Goal: Information Seeking & Learning: Get advice/opinions

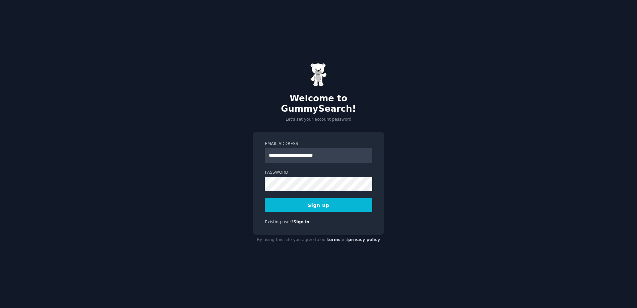
type input "**********"
click at [265, 198] on button "Sign up" at bounding box center [318, 205] width 107 height 14
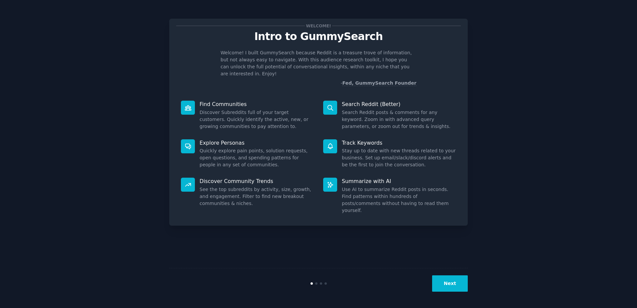
click at [456, 280] on button "Next" at bounding box center [450, 283] width 36 height 16
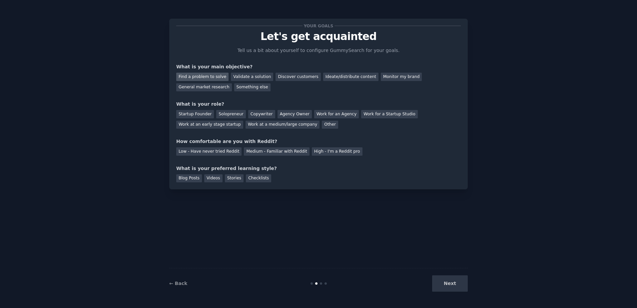
click at [215, 79] on div "Find a problem to solve" at bounding box center [202, 77] width 52 height 8
click at [231, 78] on div "Validate a solution" at bounding box center [252, 77] width 42 height 8
click at [186, 115] on div "Startup Founder" at bounding box center [195, 114] width 38 height 8
click at [283, 155] on div "Medium - Familiar with Reddit" at bounding box center [276, 151] width 65 height 8
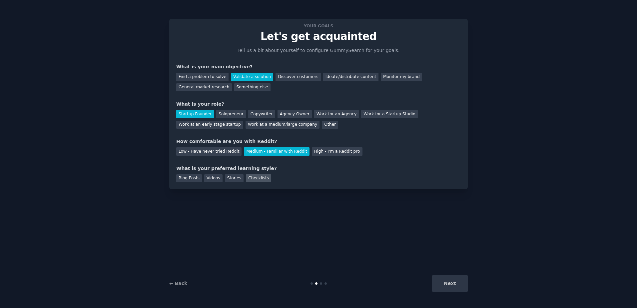
click at [251, 179] on div "Checklists" at bounding box center [258, 178] width 25 height 8
click at [460, 278] on button "Next" at bounding box center [450, 283] width 36 height 16
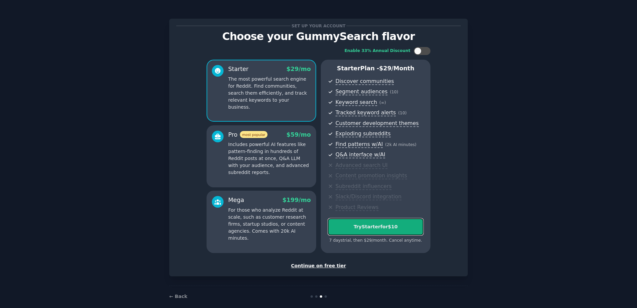
click at [406, 222] on button "Try Starter for $10" at bounding box center [376, 226] width 96 height 17
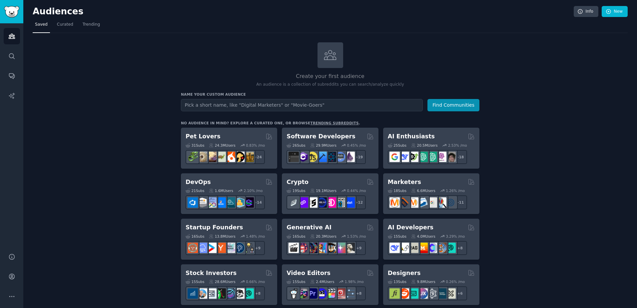
click at [302, 104] on input "text" at bounding box center [302, 105] width 242 height 12
type input "R"
type input "P"
type input "eBay sellers"
click at [462, 108] on button "Find Communities" at bounding box center [454, 105] width 52 height 12
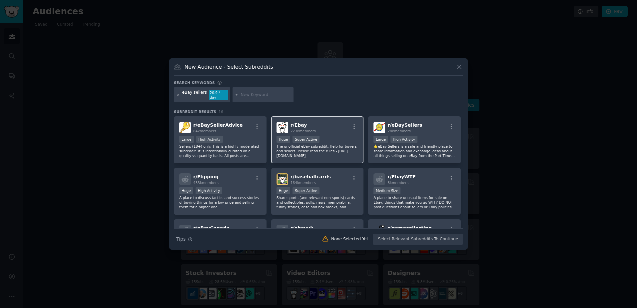
click at [332, 125] on div "r/ Ebay 223k members" at bounding box center [318, 128] width 82 height 12
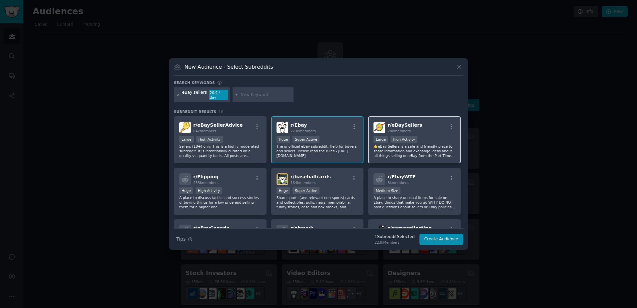
click at [427, 129] on div "r/ eBaySellers 28k members" at bounding box center [415, 128] width 82 height 12
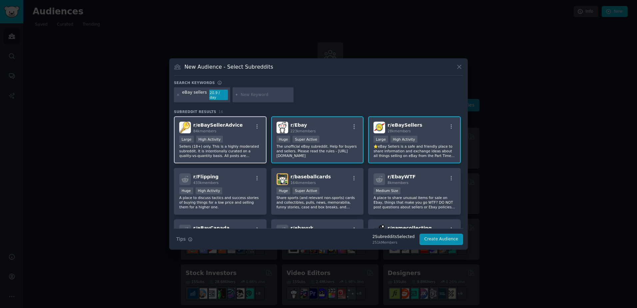
click at [243, 125] on div "r/ eBaySellerAdvice 84k members" at bounding box center [220, 128] width 82 height 12
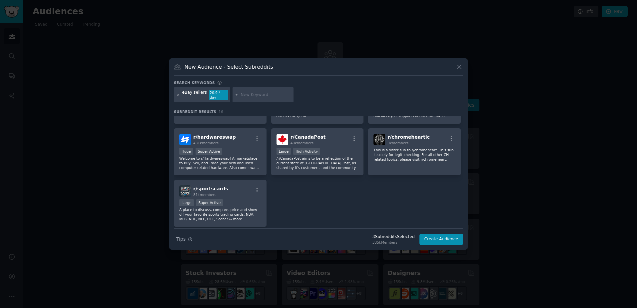
scroll to position [182, 0]
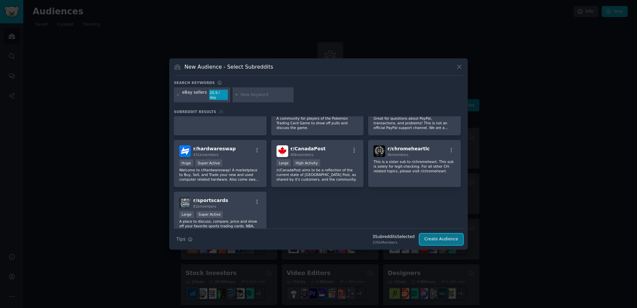
click at [450, 235] on button "Create Audience" at bounding box center [442, 239] width 44 height 11
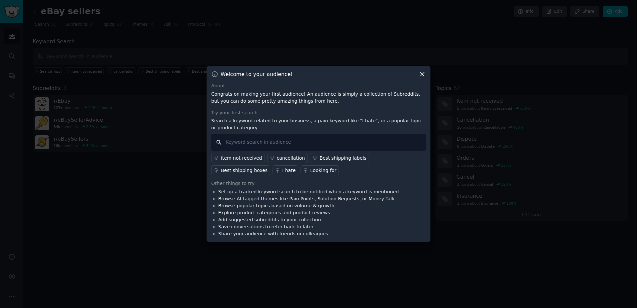
click at [253, 139] on input "text" at bounding box center [318, 142] width 215 height 17
type input "I hate"
click at [310, 171] on div "Looking for" at bounding box center [323, 170] width 26 height 7
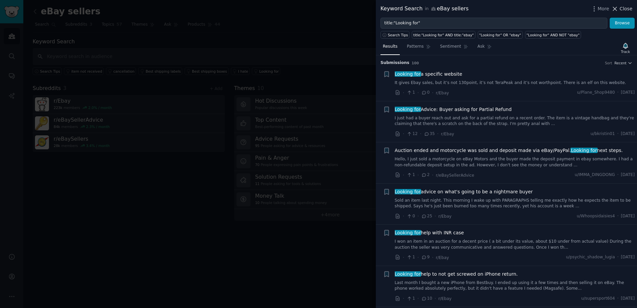
click at [622, 9] on span "Close" at bounding box center [626, 8] width 13 height 7
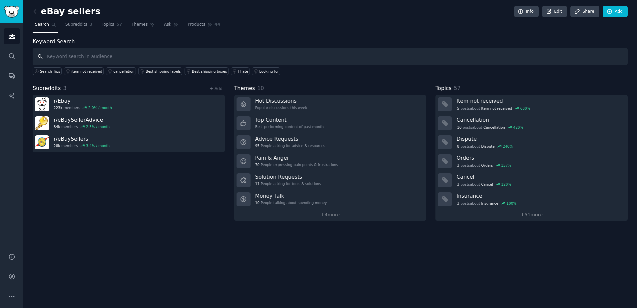
click at [69, 55] on input "text" at bounding box center [330, 56] width 595 height 17
type input "I hate"
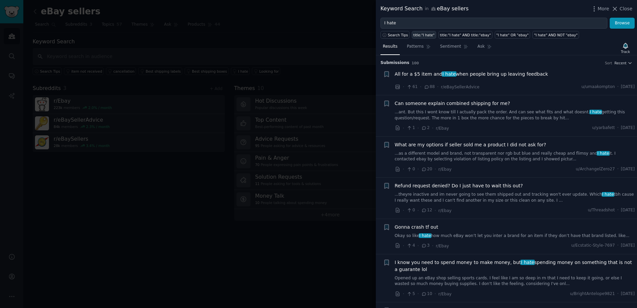
click at [416, 34] on div "title:"I hate"" at bounding box center [424, 35] width 21 height 5
type input "title:"I hate""
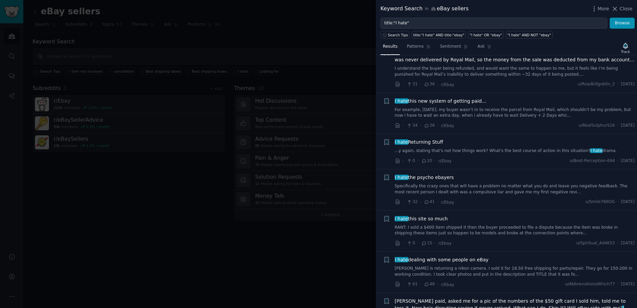
scroll to position [233, 0]
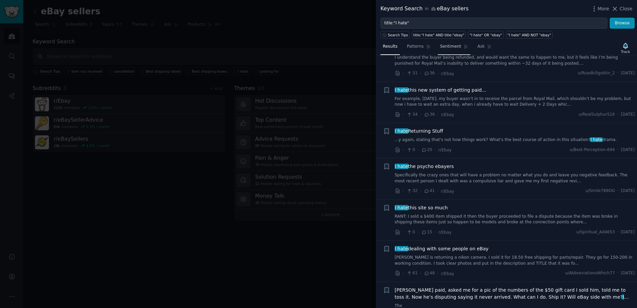
click at [454, 44] on span "Sentiment" at bounding box center [450, 47] width 21 height 6
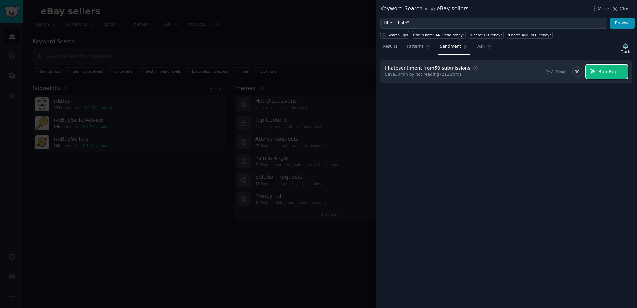
click at [613, 66] on button "Run Report" at bounding box center [607, 72] width 42 height 14
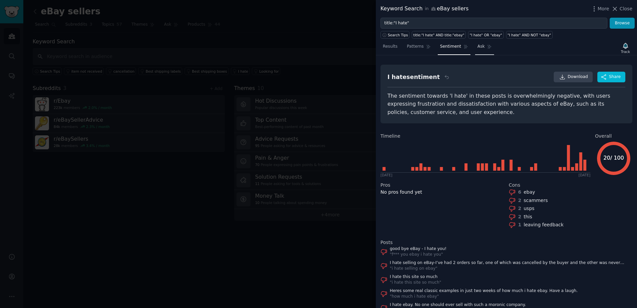
click at [475, 44] on link "Ask" at bounding box center [484, 48] width 19 height 14
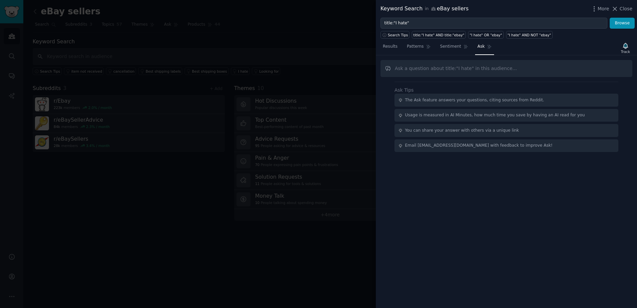
click at [416, 67] on input "text" at bounding box center [507, 68] width 252 height 17
type input "what do people hate most about eBay"
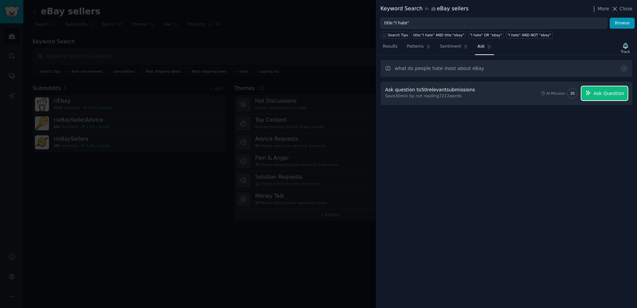
click at [606, 92] on span "Ask Question" at bounding box center [609, 93] width 31 height 7
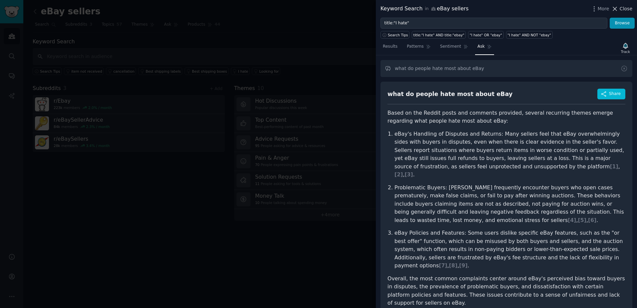
click at [627, 9] on span "Close" at bounding box center [626, 8] width 13 height 7
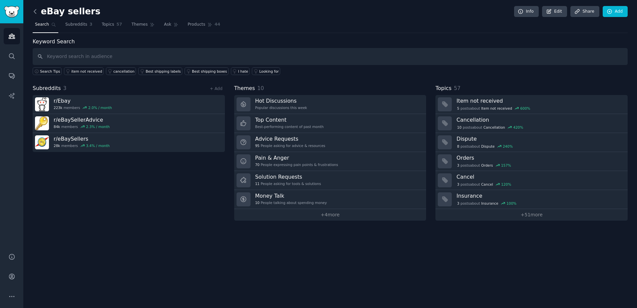
click at [34, 12] on icon at bounding box center [35, 11] width 7 height 7
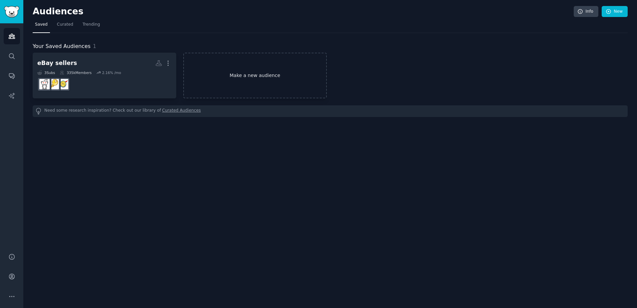
click at [298, 78] on link "Make a new audience" at bounding box center [255, 76] width 144 height 46
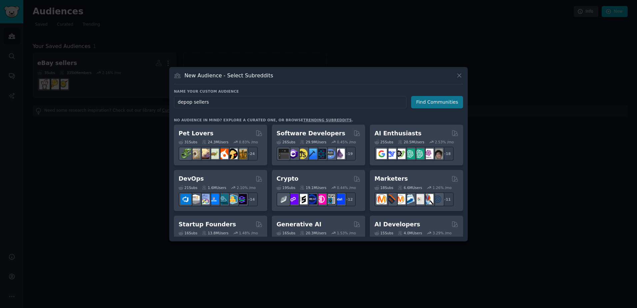
type input "depop sellers"
click at [455, 106] on button "Find Communities" at bounding box center [437, 102] width 52 height 12
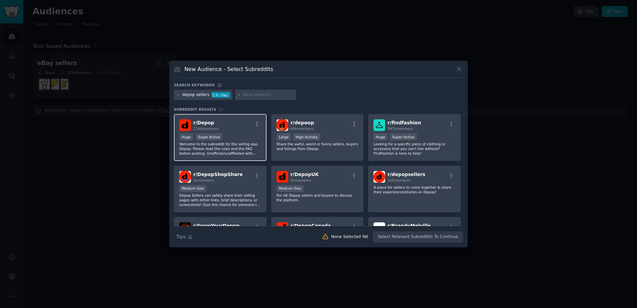
click at [237, 131] on div "r/ Depop 214k members" at bounding box center [220, 125] width 82 height 12
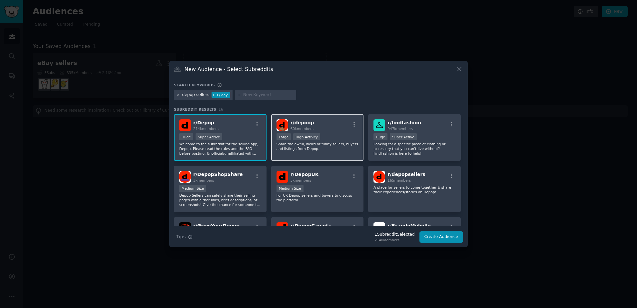
click at [340, 128] on div "r/ depoop 60k members" at bounding box center [318, 125] width 82 height 12
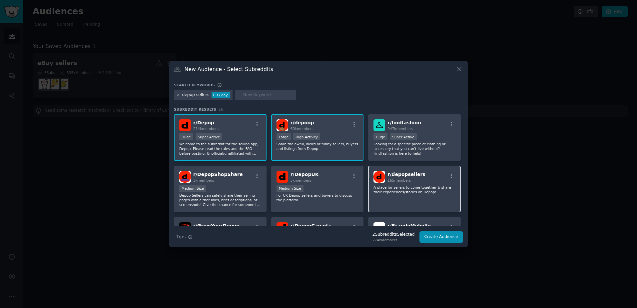
click at [428, 181] on div "r/ depopsellers 165 members" at bounding box center [415, 177] width 82 height 12
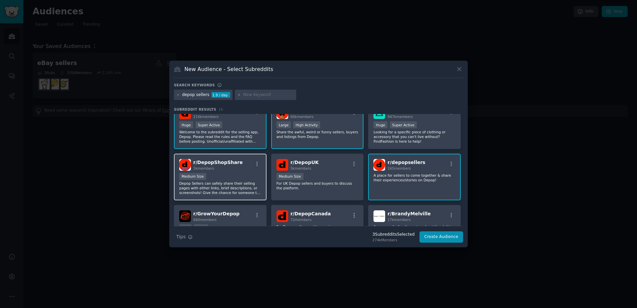
scroll to position [33, 0]
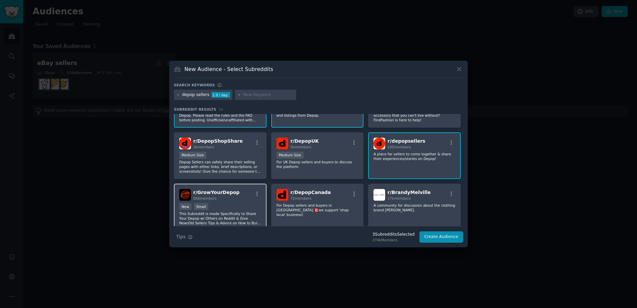
click at [238, 202] on div "r/ GrowYourDepop 660 members New Small This Subreddit is made Specifically to S…" at bounding box center [220, 207] width 93 height 47
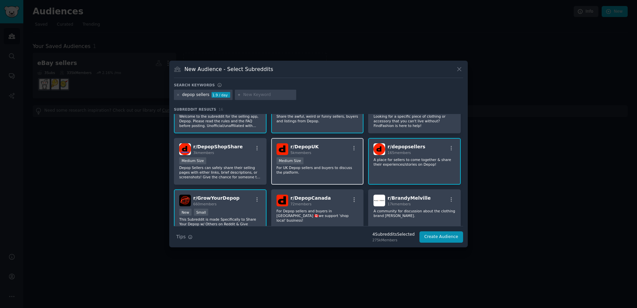
scroll to position [0, 0]
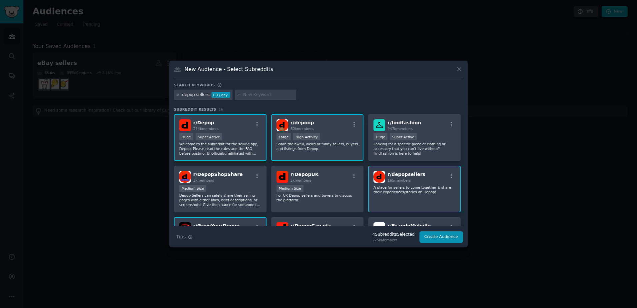
click at [336, 129] on div "r/ depoop 60k members" at bounding box center [318, 125] width 82 height 12
click at [347, 158] on div "r/ depoop 60k members 10,000 - 100,000 members Large High Activity Share the aw…" at bounding box center [317, 137] width 93 height 47
click at [450, 240] on button "Create Audience" at bounding box center [442, 236] width 44 height 11
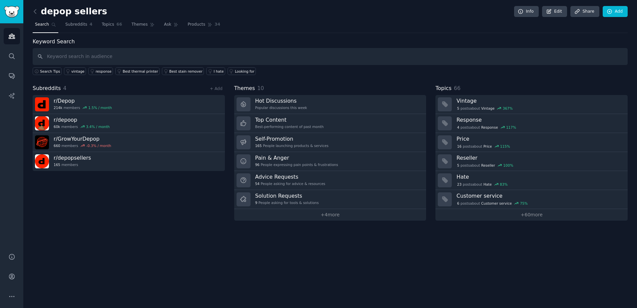
click at [123, 55] on input "text" at bounding box center [330, 56] width 595 height 17
type input "i hate"
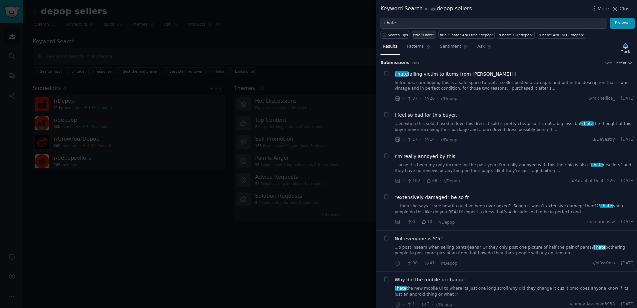
click at [416, 34] on div "title:"i hate"" at bounding box center [424, 35] width 21 height 5
type input "title:"i hate""
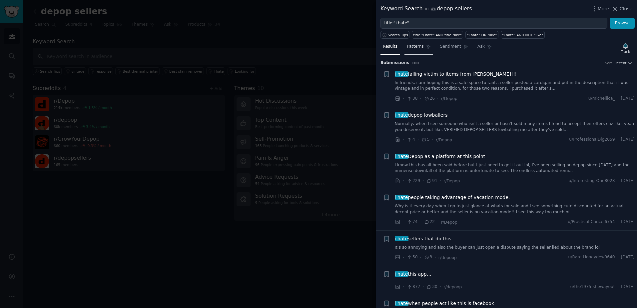
click at [422, 46] on link "Patterns" at bounding box center [419, 48] width 28 height 14
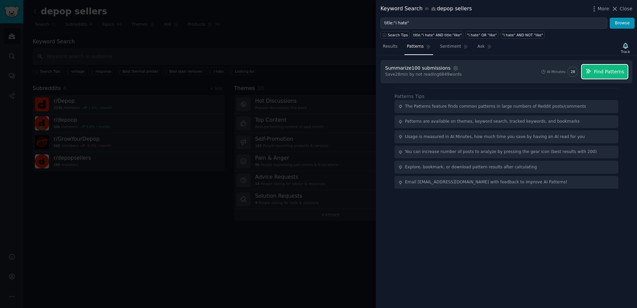
click at [604, 74] on span "Find Patterns" at bounding box center [609, 71] width 30 height 7
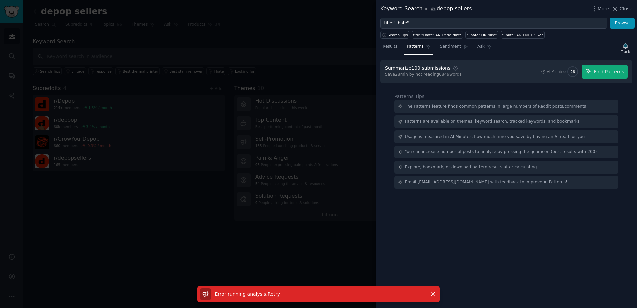
click at [268, 293] on span "Retry" at bounding box center [274, 293] width 12 height 5
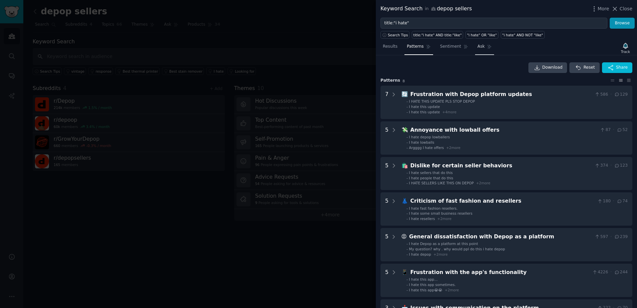
click at [480, 48] on link "Ask" at bounding box center [484, 48] width 19 height 14
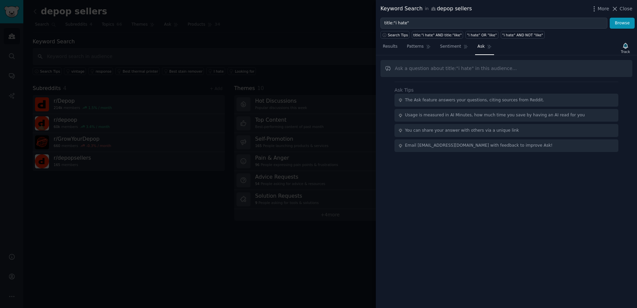
drag, startPoint x: 505, startPoint y: 70, endPoint x: 510, endPoint y: 59, distance: 12.3
click at [505, 70] on input "text" at bounding box center [507, 68] width 252 height 17
type input "What are some software tools I can develop that would solve some common painpoi…"
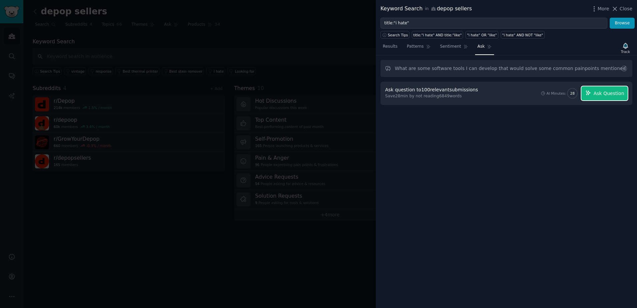
click at [610, 97] on span "Ask Question" at bounding box center [609, 93] width 31 height 7
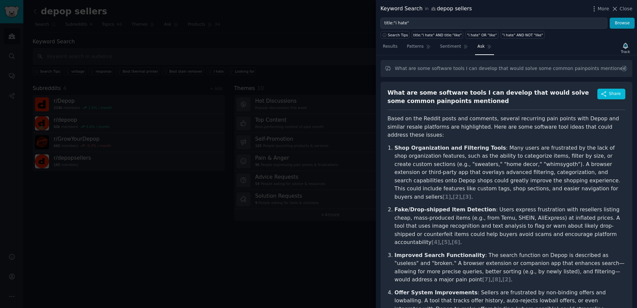
click at [479, 47] on link "Ask" at bounding box center [484, 48] width 19 height 14
click at [448, 73] on input "What are some software tools I can develop that would solve some common painpoi…" at bounding box center [507, 68] width 252 height 17
click at [475, 43] on link "Ask" at bounding box center [484, 48] width 19 height 14
click at [479, 50] on link "Ask" at bounding box center [484, 48] width 19 height 14
drag, startPoint x: 458, startPoint y: 69, endPoint x: 455, endPoint y: 72, distance: 4.0
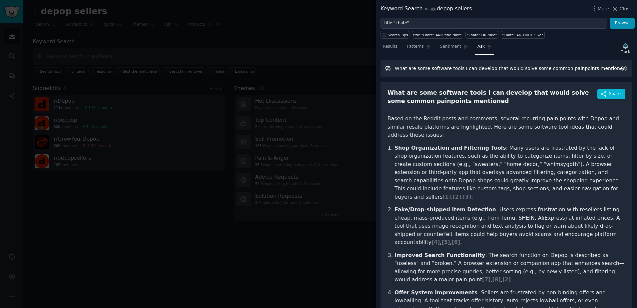
click at [455, 71] on input "What are some software tools I can develop that would solve some common painpoi…" at bounding box center [507, 68] width 252 height 17
click at [455, 72] on input "What are some software tools I can develop that would solve some common painpoi…" at bounding box center [507, 68] width 252 height 17
drag, startPoint x: 597, startPoint y: 67, endPoint x: 360, endPoint y: 40, distance: 238.9
click at [360, 40] on div "Keyword Search in depop sellers More Close title:"i hate" Browse Search Tips ti…" at bounding box center [318, 154] width 637 height 308
click at [585, 63] on input "What are some software tools I can develop that would solve some common painpoi…" at bounding box center [507, 68] width 252 height 17
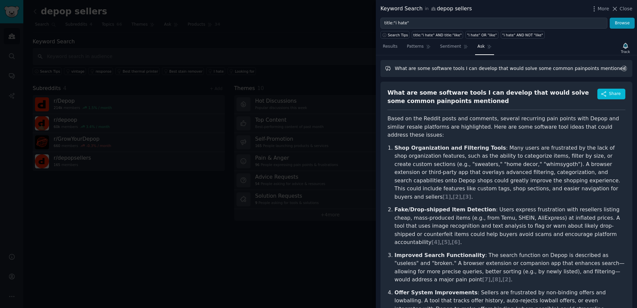
click at [611, 64] on input "What are some software tools I can develop that would solve some common painpoi…" at bounding box center [507, 68] width 252 height 17
click at [272, 67] on div at bounding box center [318, 154] width 637 height 308
